Goal: Find specific page/section: Find specific page/section

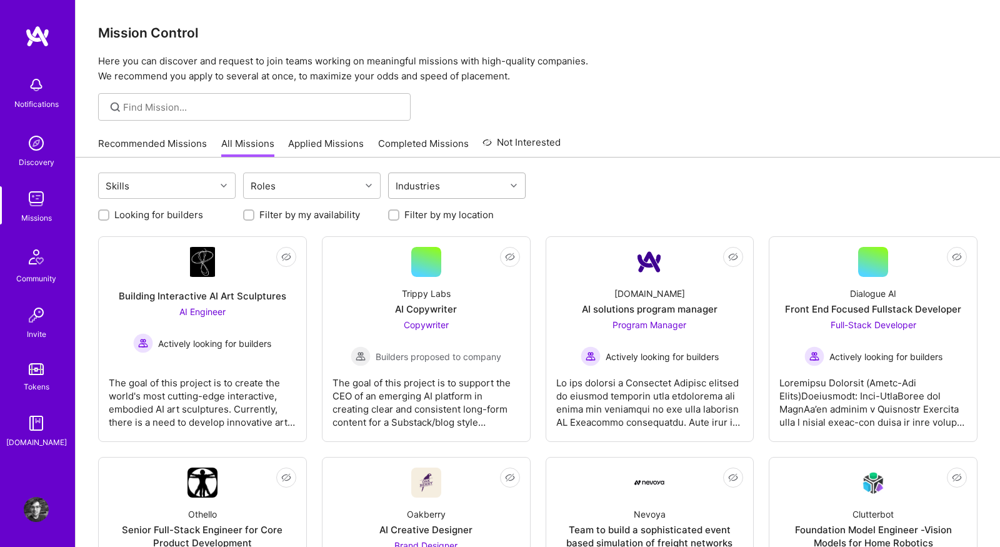
click at [516, 186] on icon at bounding box center [514, 186] width 6 height 6
click at [351, 186] on div "Roles" at bounding box center [302, 185] width 117 height 25
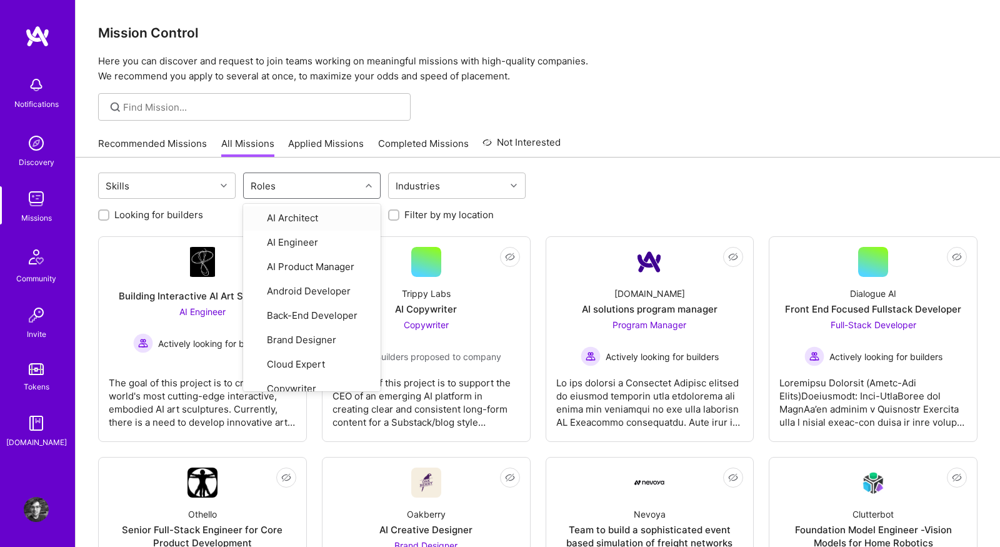
click at [326, 181] on div "Roles" at bounding box center [302, 185] width 117 height 25
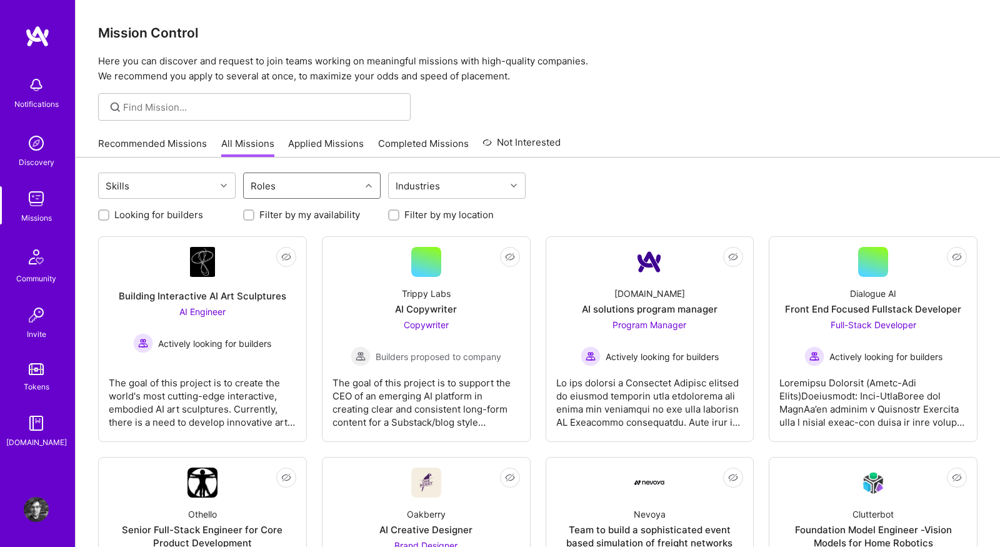
click at [274, 186] on div "Roles" at bounding box center [263, 186] width 31 height 18
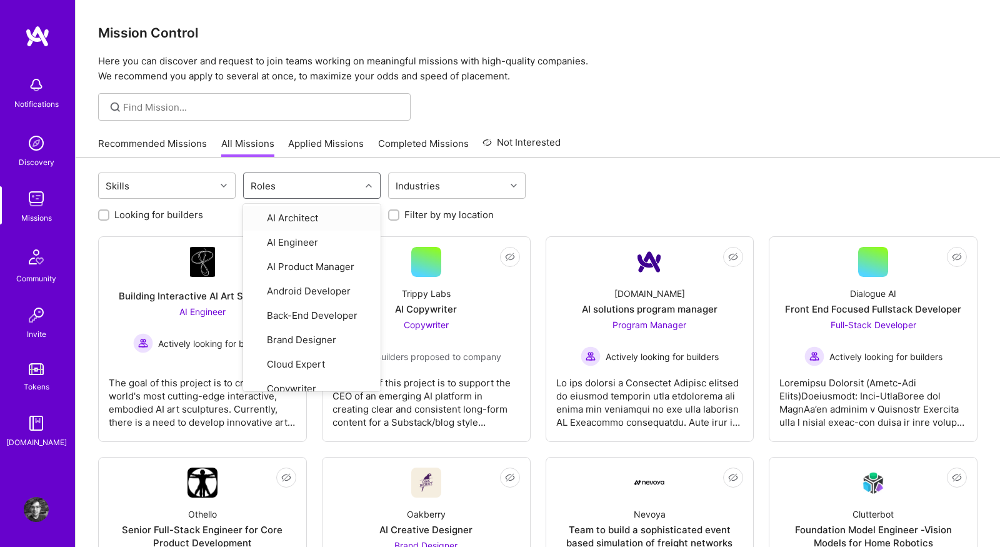
click at [363, 194] on div at bounding box center [370, 185] width 19 height 25
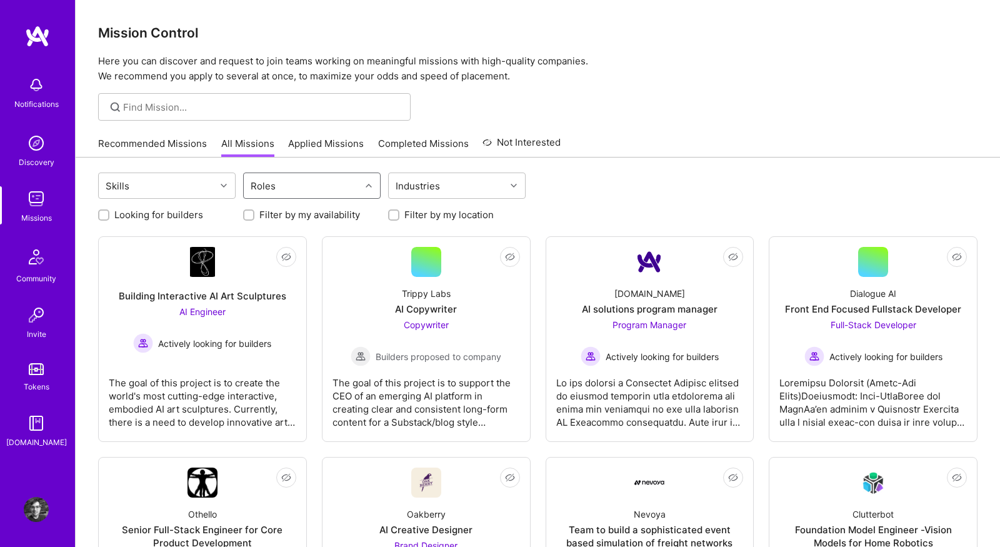
click at [366, 189] on div at bounding box center [370, 186] width 19 height 16
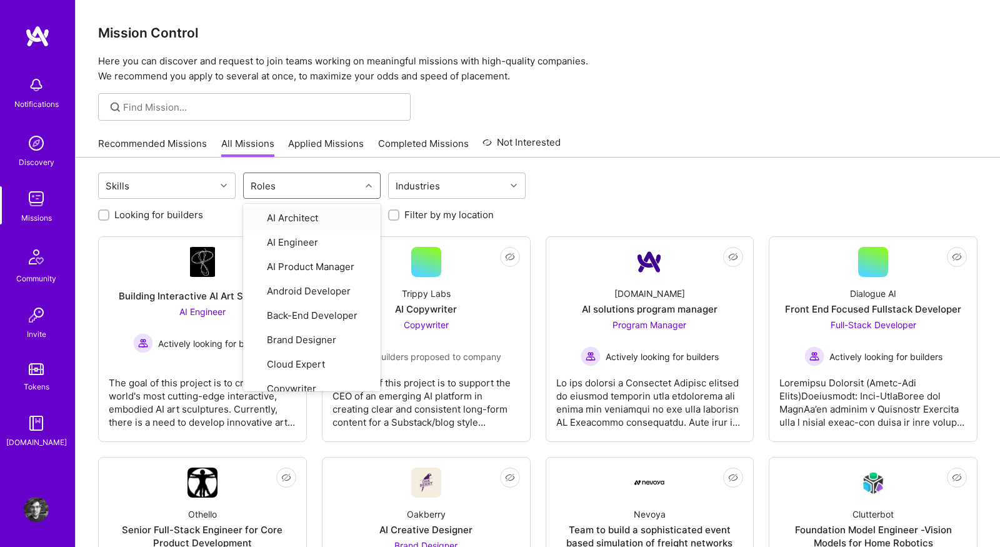
click at [366, 189] on div at bounding box center [370, 186] width 19 height 16
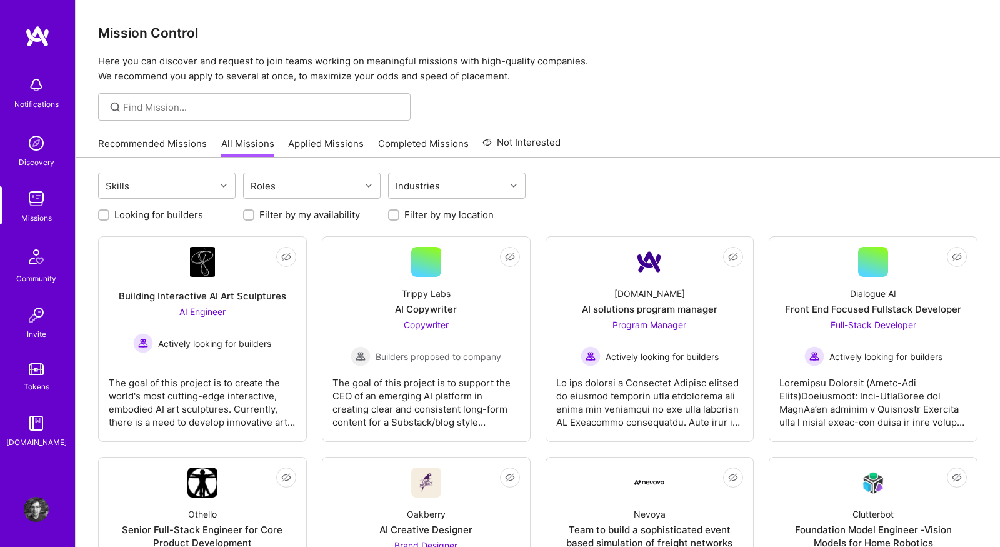
click at [629, 182] on div "Skills Roles Industries" at bounding box center [538, 187] width 880 height 29
click at [465, 219] on label "Filter by my location" at bounding box center [449, 214] width 89 height 13
click at [400, 219] on input "Filter by my location" at bounding box center [395, 215] width 9 height 9
click at [465, 219] on label "Filter by my location" at bounding box center [449, 214] width 89 height 13
click at [401, 219] on input "Filter by my location" at bounding box center [394, 215] width 11 height 11
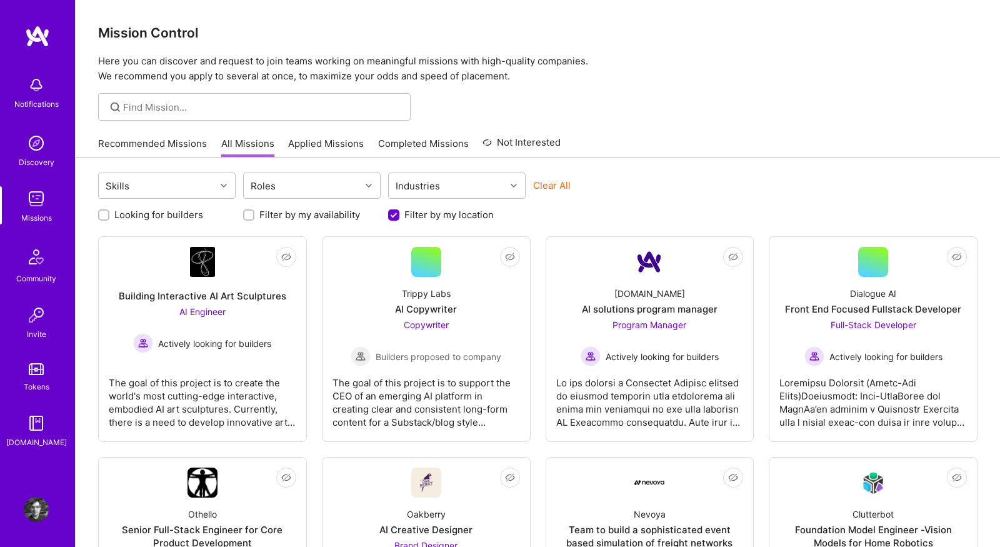
checkbox input "false"
